Goal: Information Seeking & Learning: Compare options

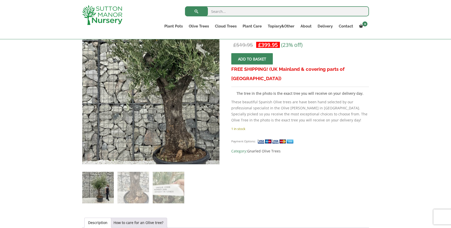
scroll to position [91, 0]
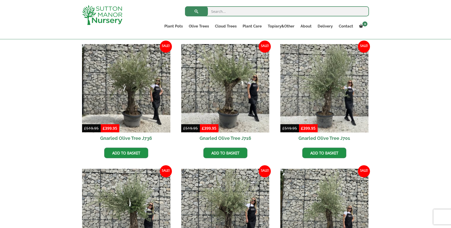
scroll to position [123, 0]
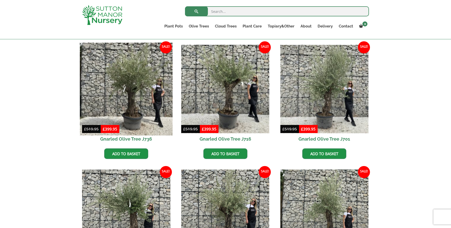
click at [135, 76] on img at bounding box center [126, 89] width 93 height 93
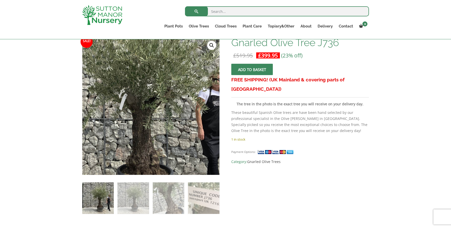
scroll to position [81, 0]
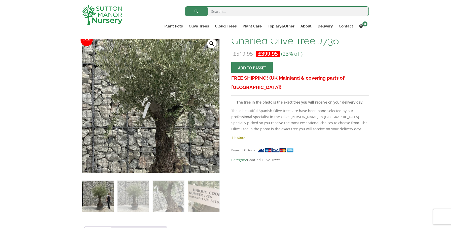
click at [151, 99] on img at bounding box center [151, 109] width 252 height 252
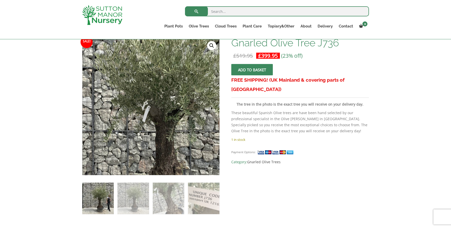
scroll to position [26, 0]
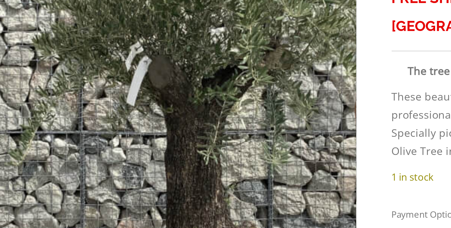
click at [49, 33] on img at bounding box center [152, 159] width 252 height 252
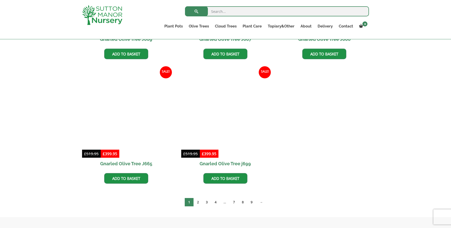
scroll to position [473, 0]
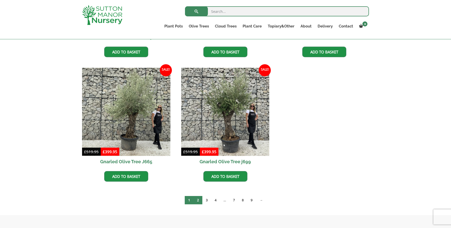
click at [197, 200] on link "2" at bounding box center [197, 200] width 9 height 8
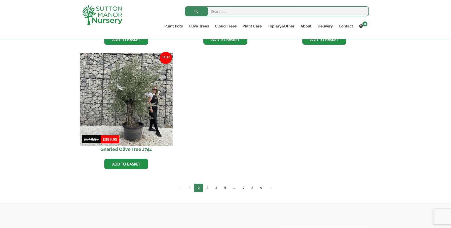
scroll to position [508, 0]
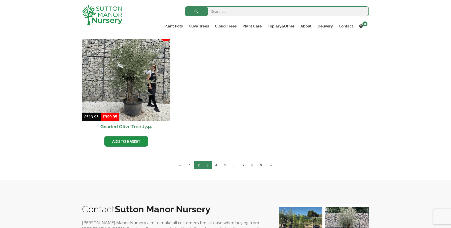
click at [206, 166] on link "3" at bounding box center [207, 165] width 9 height 8
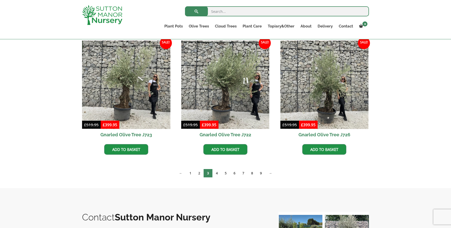
scroll to position [378, 0]
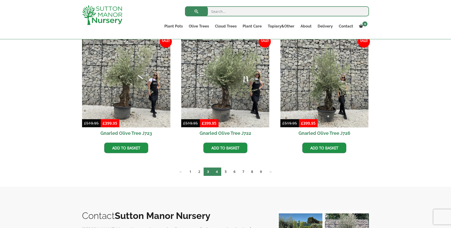
click at [217, 172] on link "4" at bounding box center [216, 171] width 9 height 8
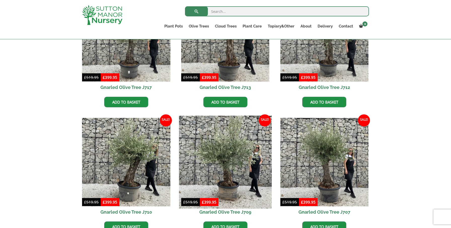
scroll to position [309, 0]
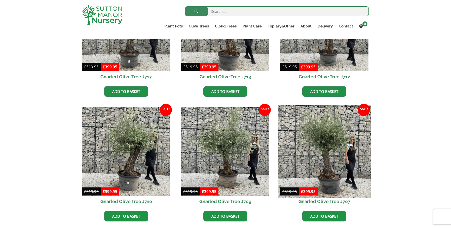
click at [329, 141] on img at bounding box center [324, 151] width 93 height 93
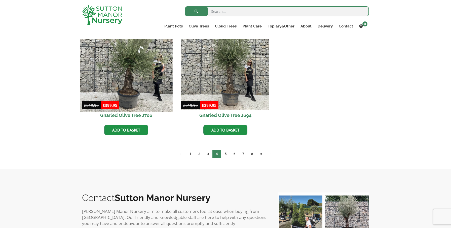
scroll to position [523, 0]
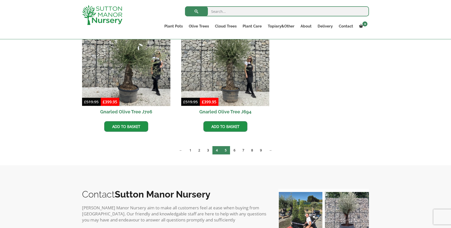
click at [227, 150] on link "5" at bounding box center [225, 150] width 9 height 8
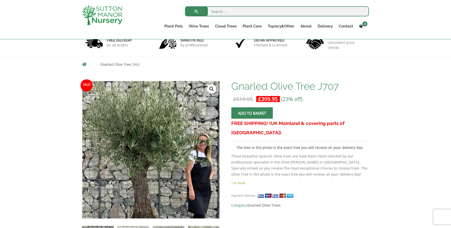
scroll to position [42, 0]
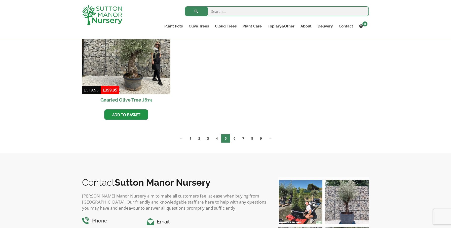
scroll to position [785, 0]
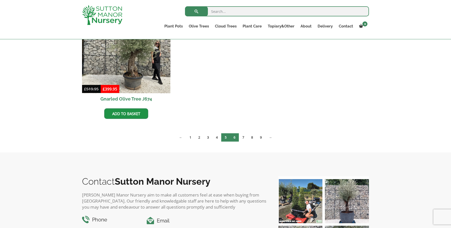
click at [235, 137] on link "6" at bounding box center [234, 137] width 9 height 8
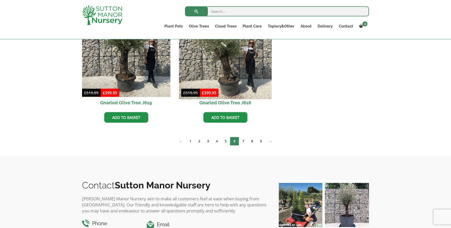
scroll to position [789, 0]
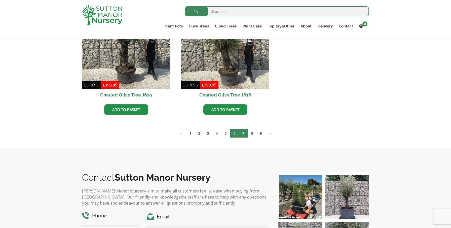
click at [245, 133] on link "7" at bounding box center [243, 133] width 9 height 8
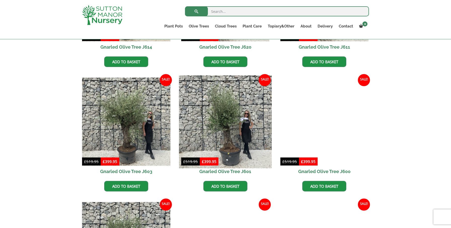
scroll to position [220, 0]
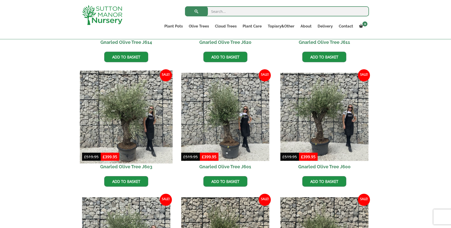
click at [134, 112] on img at bounding box center [126, 116] width 93 height 93
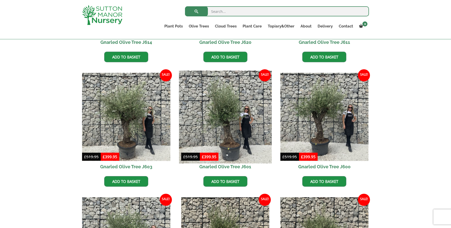
scroll to position [232, 0]
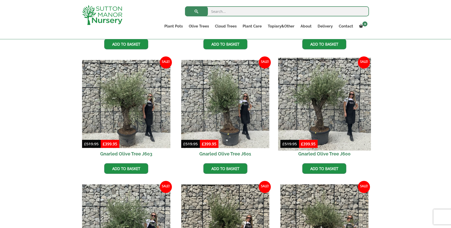
click at [321, 104] on img at bounding box center [324, 104] width 93 height 93
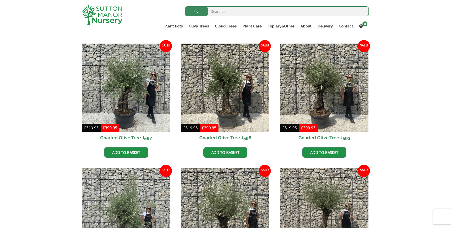
scroll to position [375, 0]
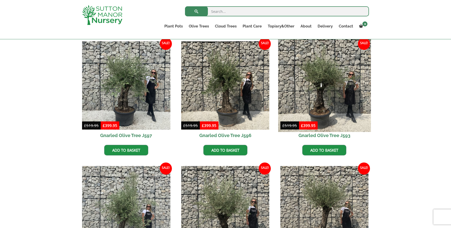
click at [327, 79] on img at bounding box center [324, 85] width 93 height 93
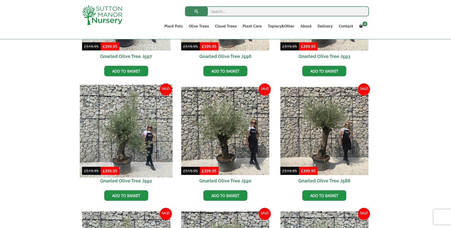
scroll to position [461, 0]
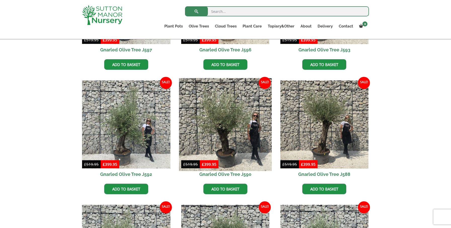
click at [229, 114] on img at bounding box center [225, 124] width 93 height 93
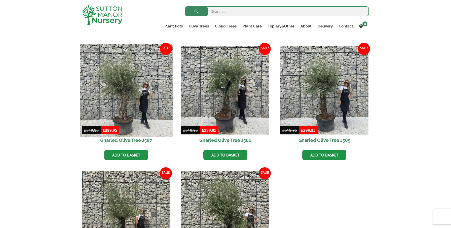
scroll to position [614, 0]
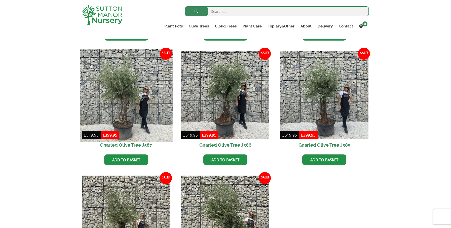
click at [128, 88] on img at bounding box center [126, 95] width 93 height 93
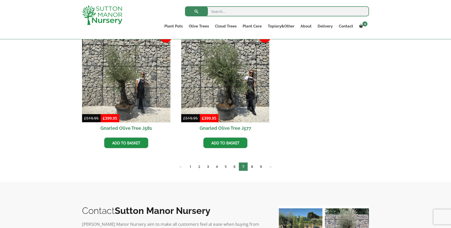
scroll to position [757, 0]
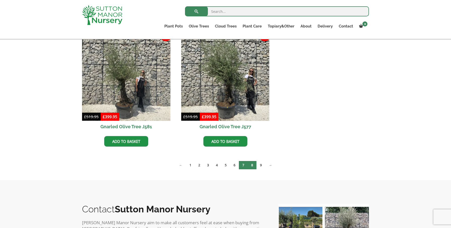
click at [253, 164] on link "8" at bounding box center [252, 165] width 9 height 8
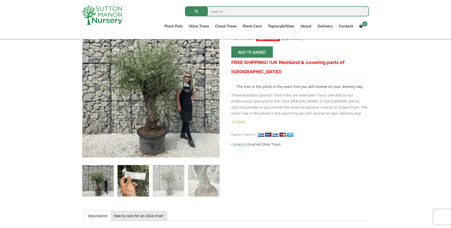
scroll to position [86, 0]
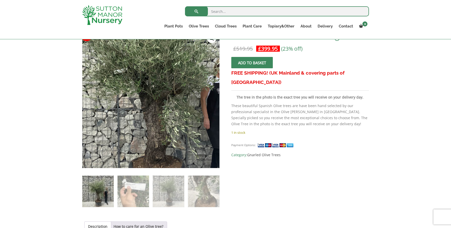
click at [147, 117] on img at bounding box center [155, 88] width 252 height 252
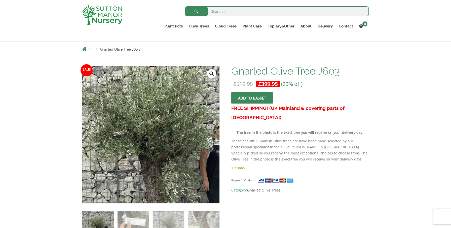
scroll to position [53, 0]
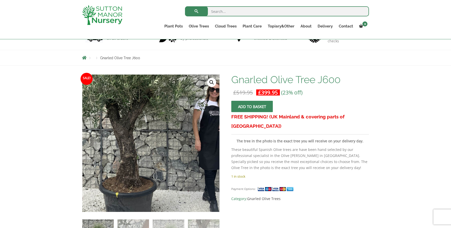
scroll to position [42, 0]
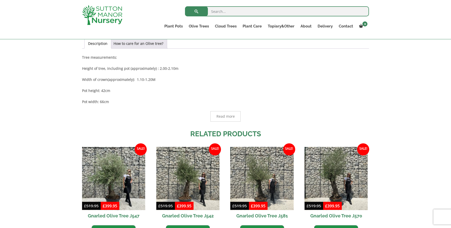
scroll to position [274, 0]
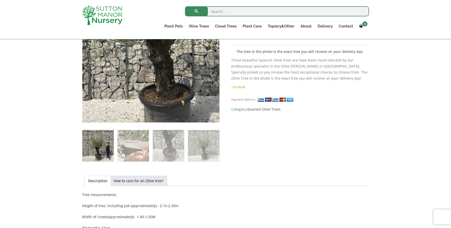
scroll to position [132, 0]
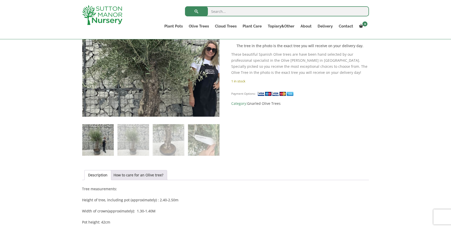
scroll to position [140, 0]
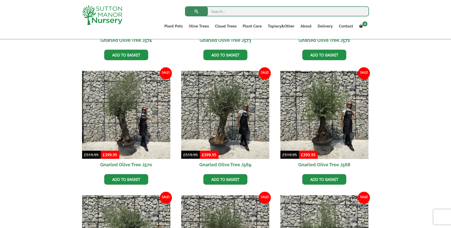
scroll to position [222, 0]
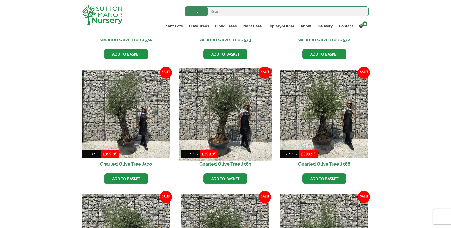
click at [222, 105] on img at bounding box center [225, 114] width 93 height 93
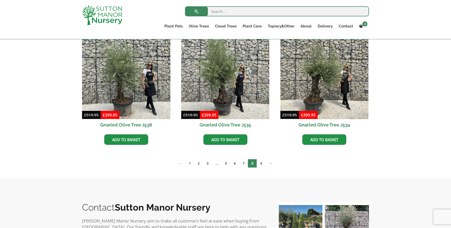
scroll to position [759, 0]
click at [263, 162] on link "9" at bounding box center [261, 163] width 9 height 8
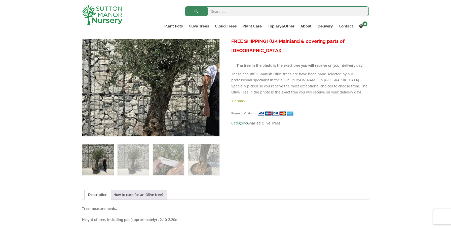
scroll to position [118, 0]
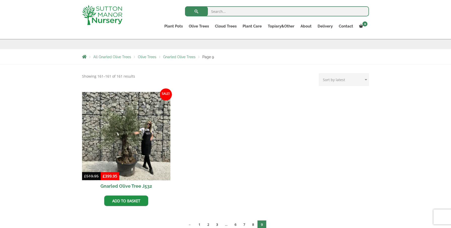
scroll to position [76, 0]
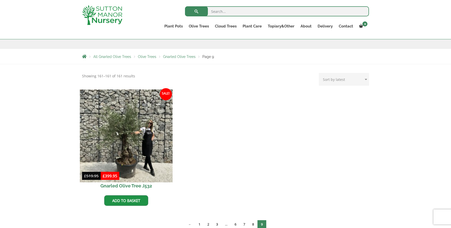
click at [131, 153] on img at bounding box center [126, 135] width 93 height 93
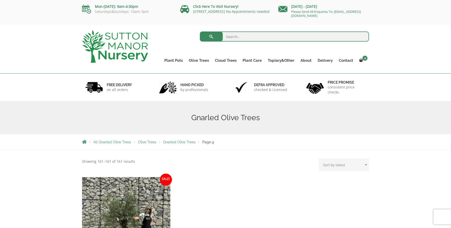
scroll to position [0, 0]
